Goal: Find specific page/section: Find specific page/section

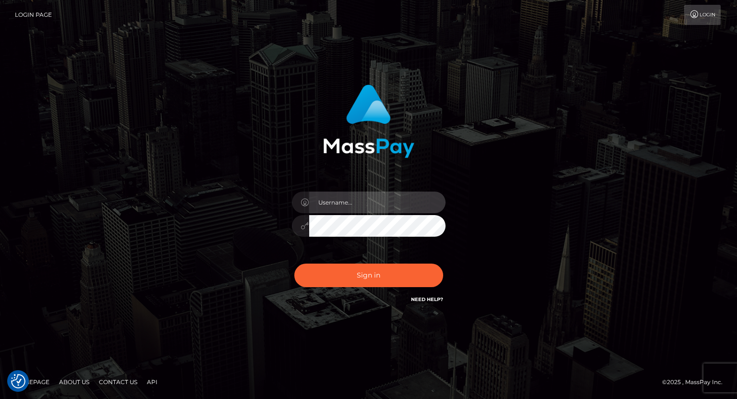
click at [342, 207] on input "text" at bounding box center [377, 203] width 136 height 22
type input "tatyanafansly1"
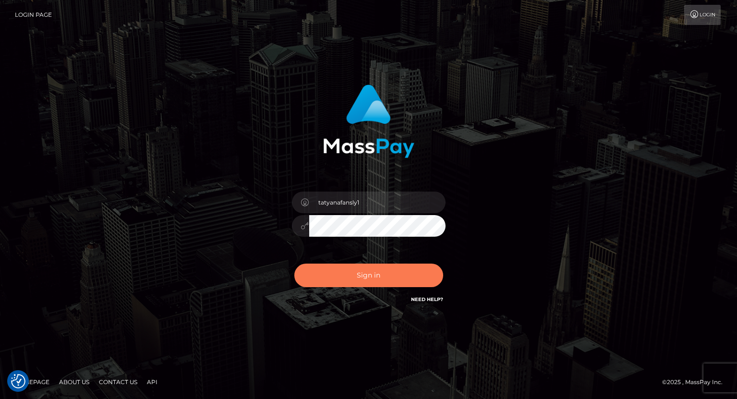
click at [380, 276] on button "Sign in" at bounding box center [369, 276] width 149 height 24
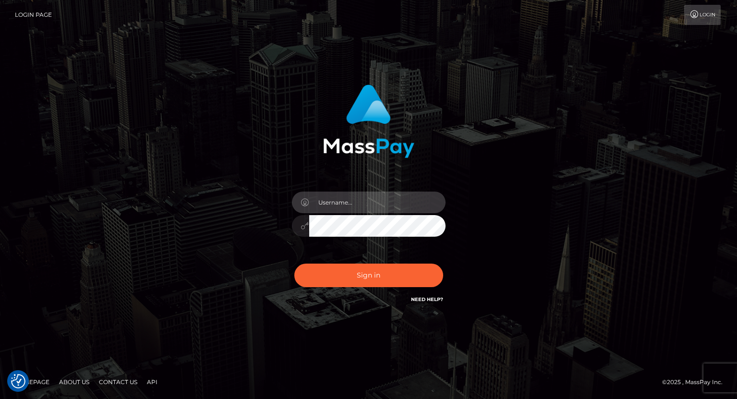
click at [378, 205] on input "text" at bounding box center [377, 203] width 136 height 22
type input "tatyanafansly1"
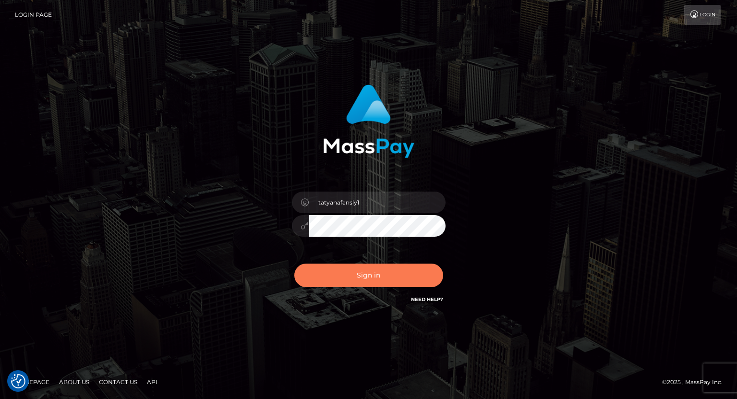
click at [375, 277] on button "Sign in" at bounding box center [369, 276] width 149 height 24
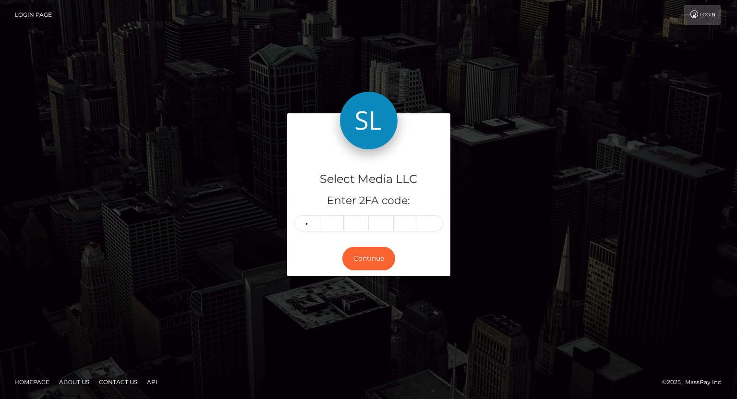
type input "1"
type input "0"
type input "3"
type input "9"
type input "2"
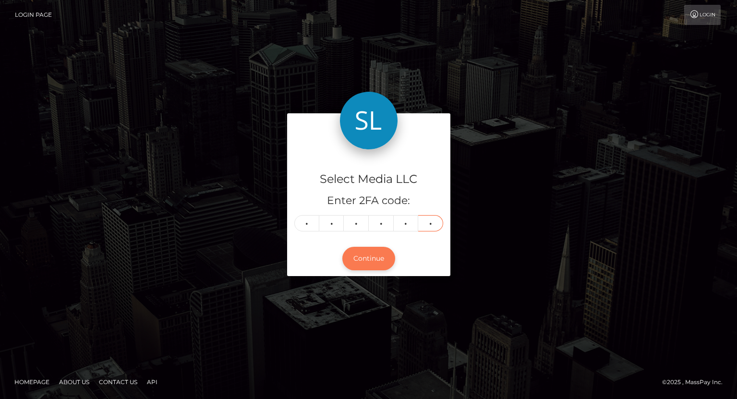
type input "5"
click at [356, 262] on button "Continue" at bounding box center [369, 259] width 53 height 24
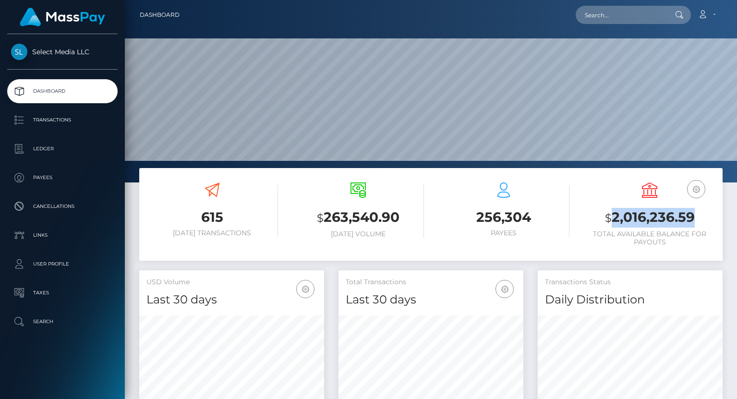
scroll to position [170, 185]
click at [66, 146] on p "Ledger" at bounding box center [62, 149] width 103 height 14
